Goal: Task Accomplishment & Management: Use online tool/utility

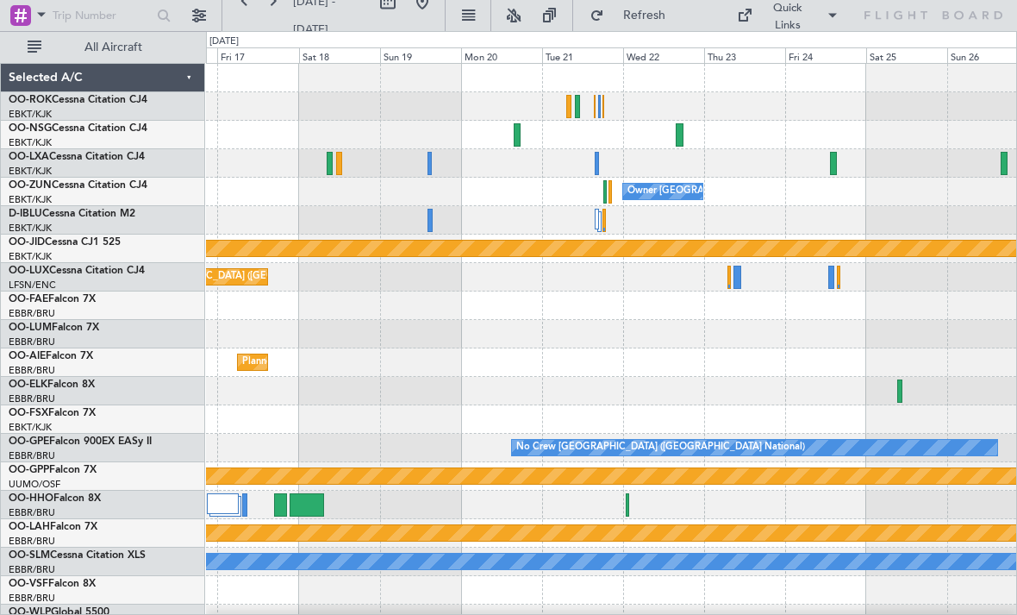
click at [675, 131] on div at bounding box center [611, 135] width 810 height 28
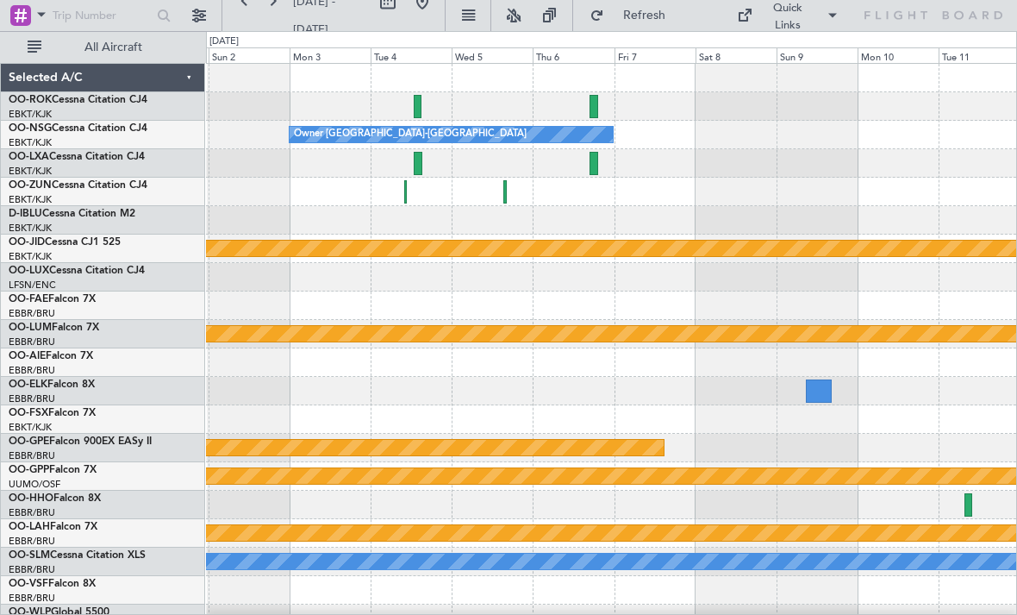
click at [592, 166] on div at bounding box center [594, 163] width 9 height 23
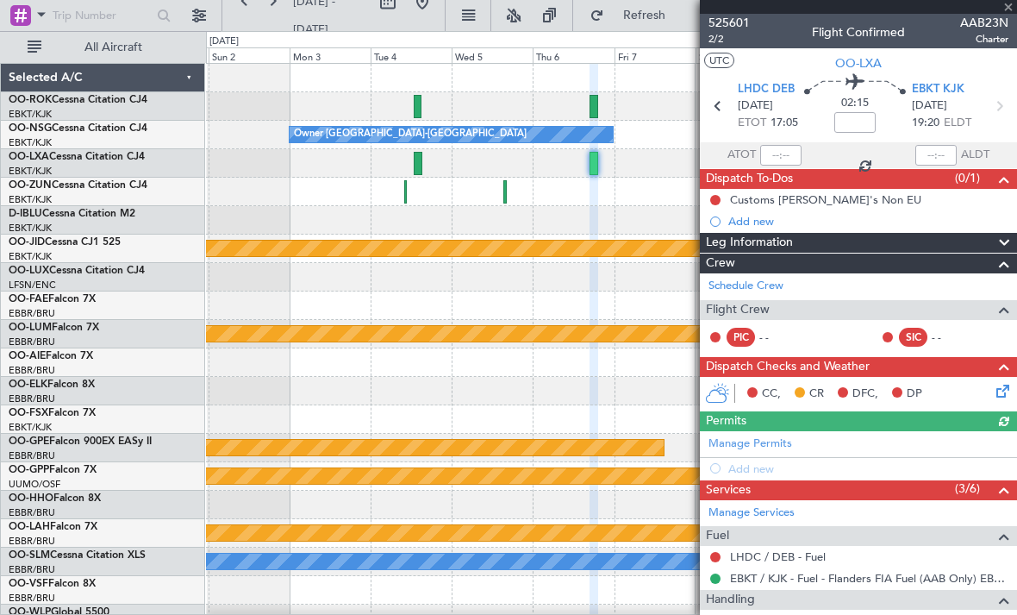
click at [1008, 9] on div at bounding box center [858, 7] width 317 height 14
click at [1006, 10] on span at bounding box center [1008, 8] width 17 height 16
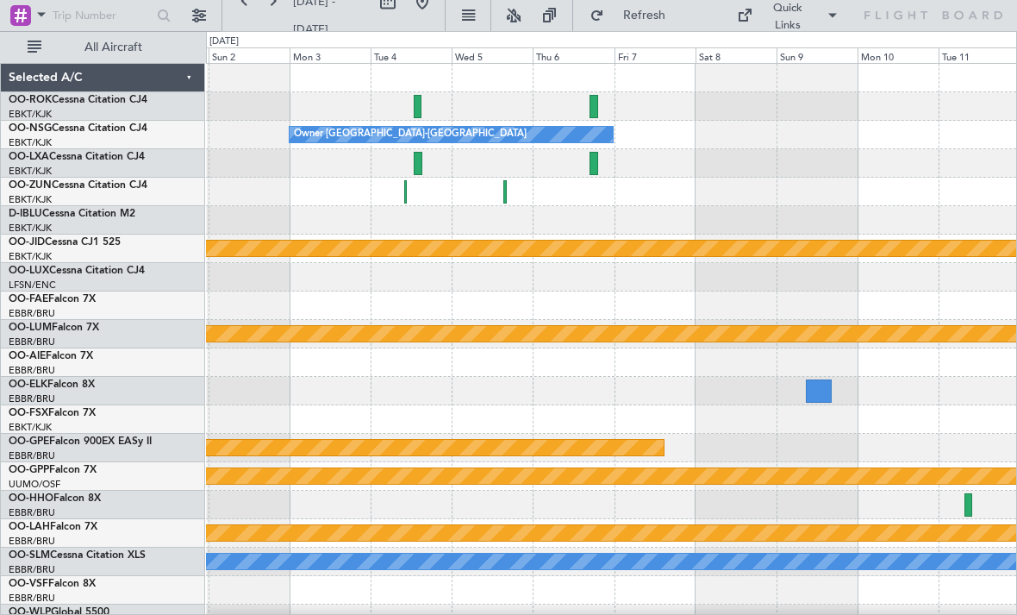
click at [424, 108] on div at bounding box center [611, 106] width 810 height 28
click at [418, 103] on div at bounding box center [418, 106] width 8 height 23
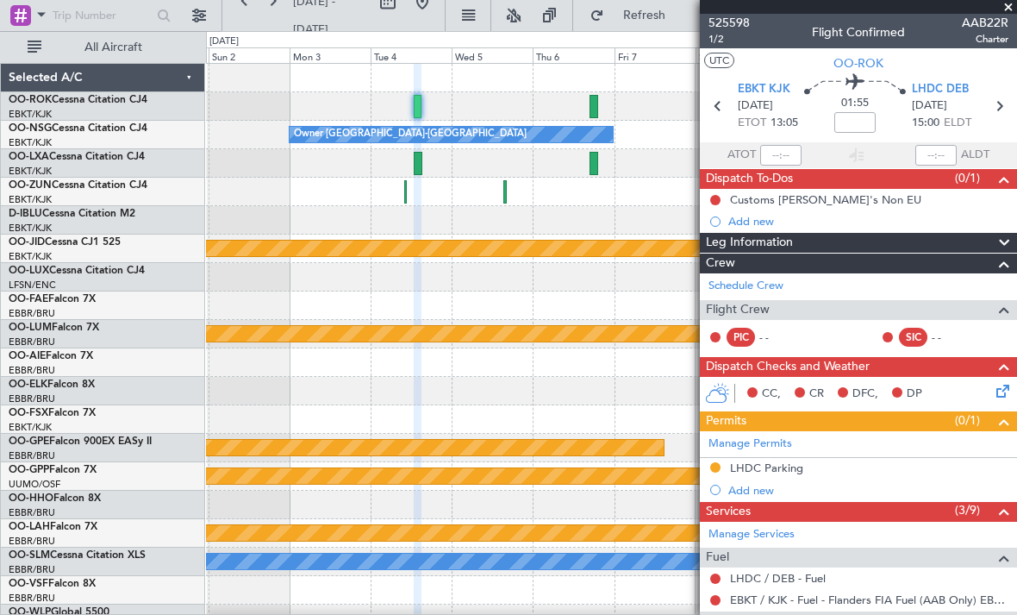
click at [1010, 12] on span at bounding box center [1008, 8] width 17 height 16
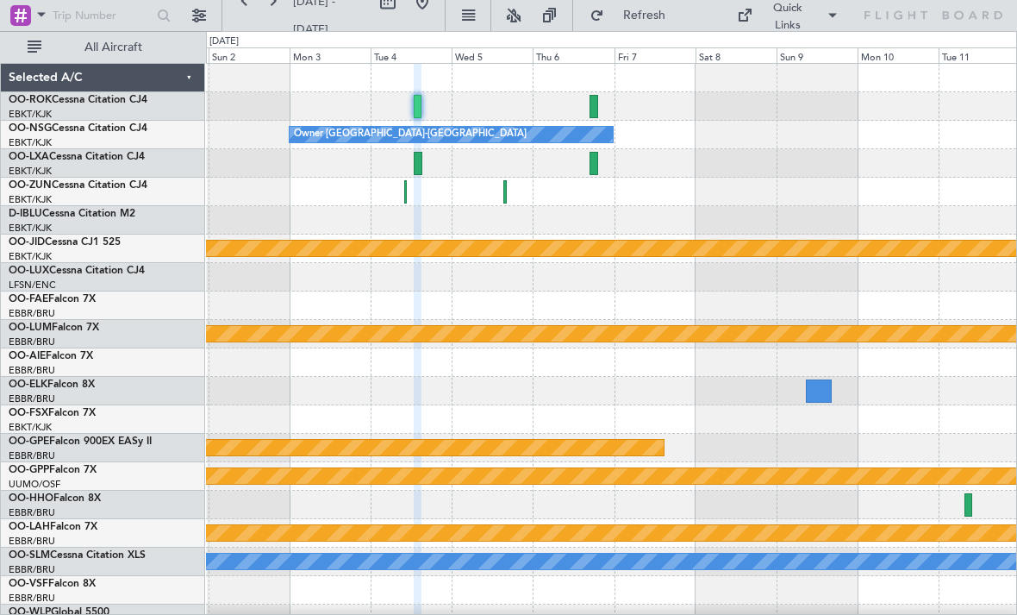
type input "0"
click at [422, 160] on div at bounding box center [418, 163] width 9 height 23
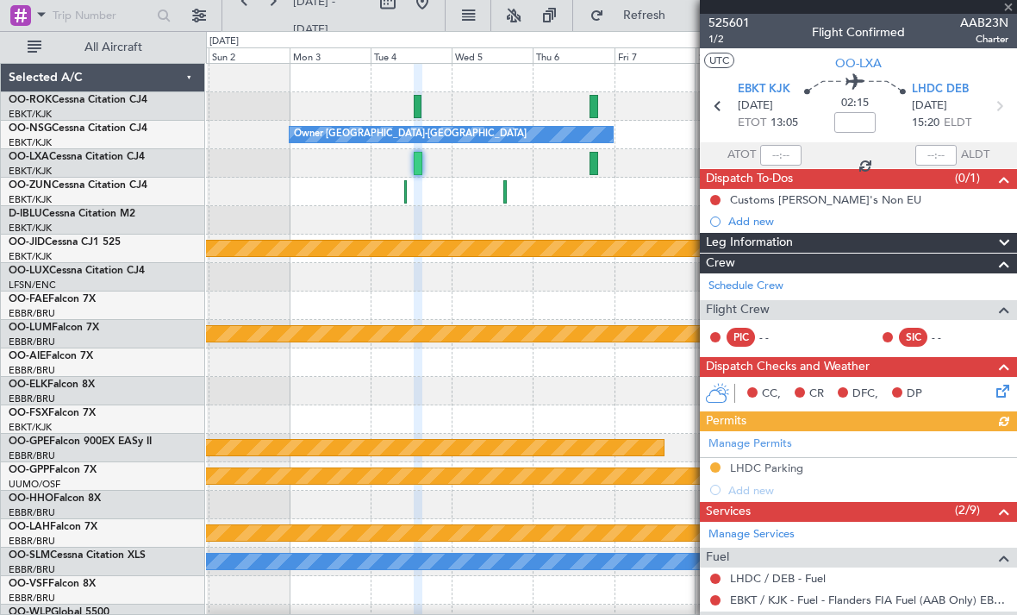
click at [1010, 6] on div at bounding box center [858, 7] width 317 height 14
click at [1007, 8] on span at bounding box center [1008, 8] width 17 height 16
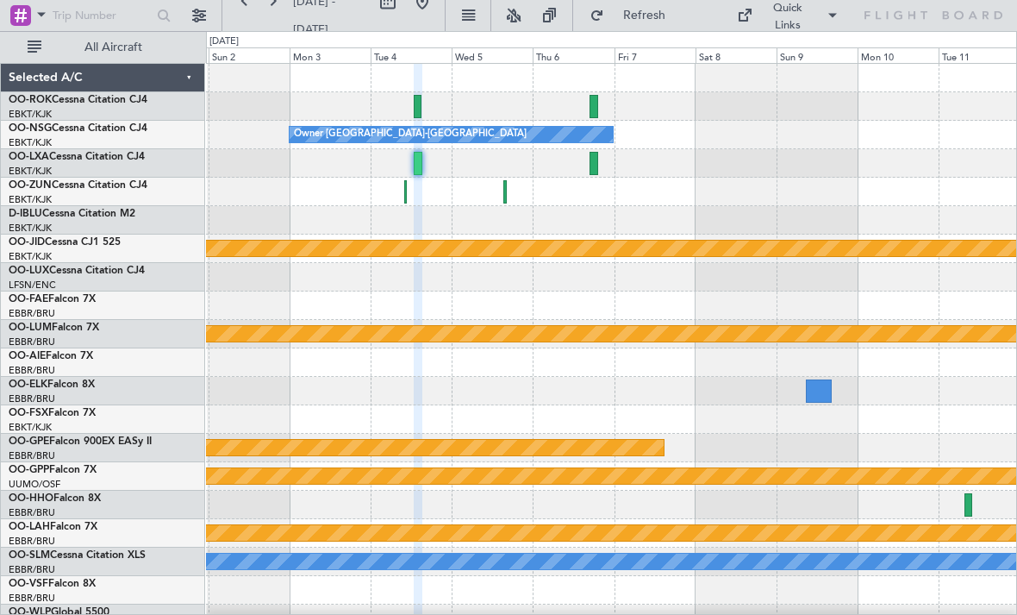
type input "0"
